Goal: Task Accomplishment & Management: Manage account settings

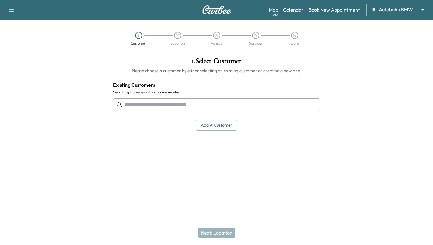
click at [292, 12] on link "Calendar" at bounding box center [293, 9] width 20 height 7
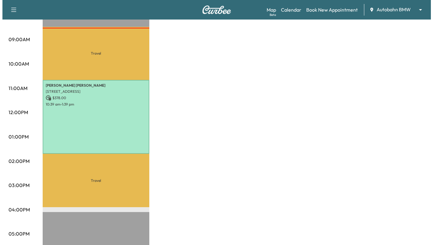
scroll to position [176, 0]
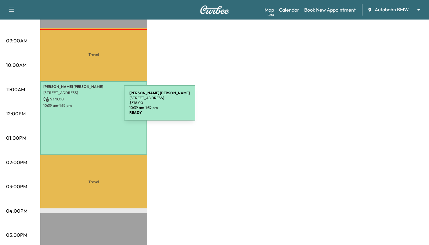
click at [80, 105] on p "10:39 am - 1:39 pm" at bounding box center [93, 105] width 101 height 5
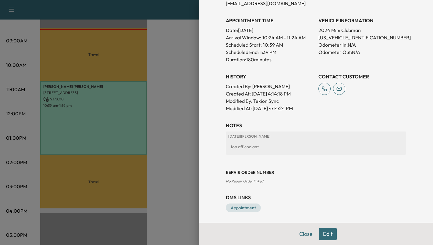
scroll to position [166, 0]
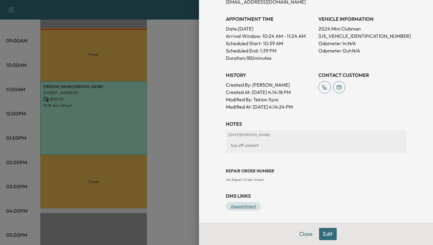
click at [243, 208] on link "Appointment" at bounding box center [243, 206] width 35 height 9
click at [243, 207] on link "Appointment" at bounding box center [243, 206] width 35 height 9
click at [352, 34] on p "[US_VEHICLE_IDENTIFICATION_NUMBER]" at bounding box center [363, 35] width 88 height 7
copy p "[US_VEHICLE_IDENTIFICATION_NUMBER]"
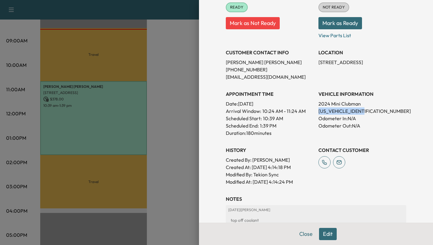
scroll to position [91, 0]
click at [359, 112] on p "[US_VEHICLE_IDENTIFICATION_NUMBER]" at bounding box center [363, 110] width 88 height 7
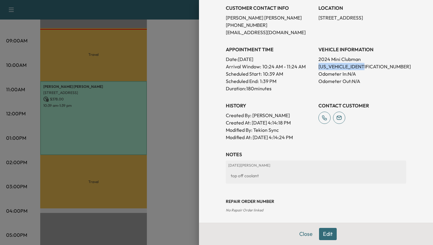
scroll to position [44, 0]
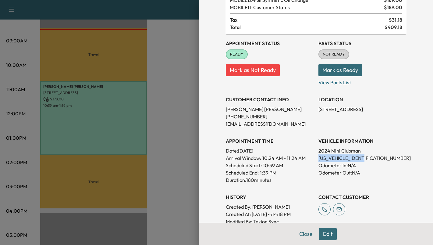
click at [336, 70] on button "Mark as Ready" at bounding box center [341, 70] width 44 height 12
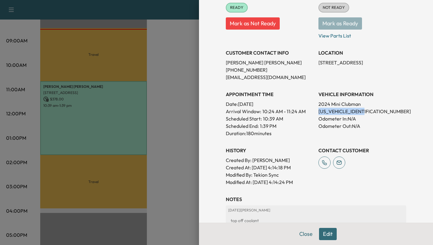
scroll to position [91, 0]
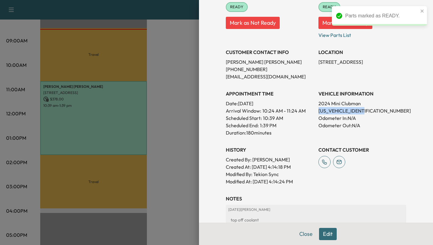
click at [300, 236] on button "Close" at bounding box center [305, 234] width 21 height 12
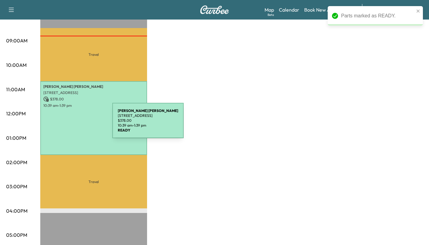
click at [66, 124] on div "[PERSON_NAME] [STREET_ADDRESS] $ 378.00 10:39 am - 1:39 pm" at bounding box center [93, 118] width 107 height 74
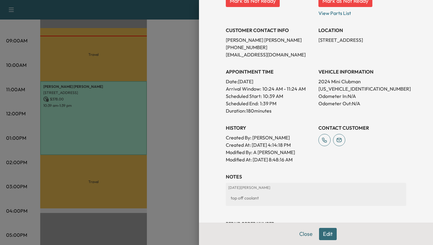
scroll to position [166, 0]
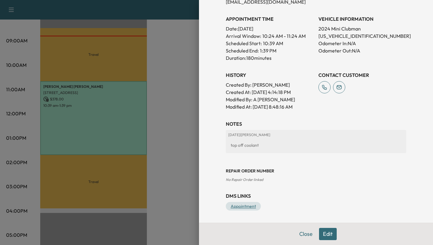
click at [232, 208] on link "Appointment" at bounding box center [243, 206] width 35 height 9
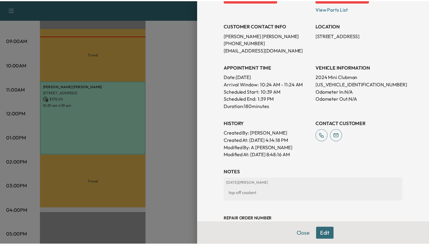
scroll to position [44, 0]
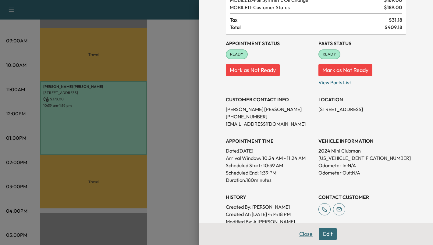
click at [305, 232] on button "Close" at bounding box center [305, 234] width 21 height 12
